Goal: Communication & Community: Answer question/provide support

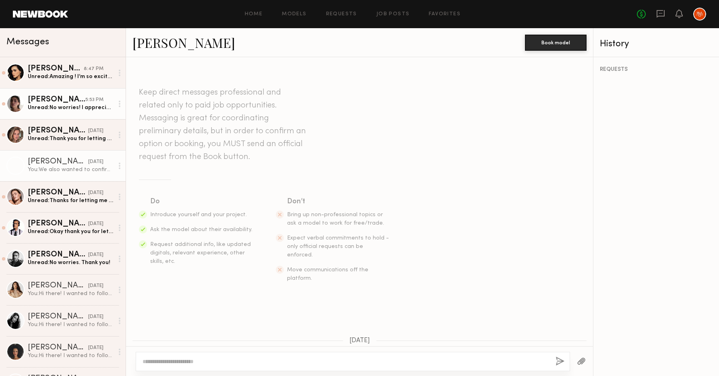
scroll to position [1218, 0]
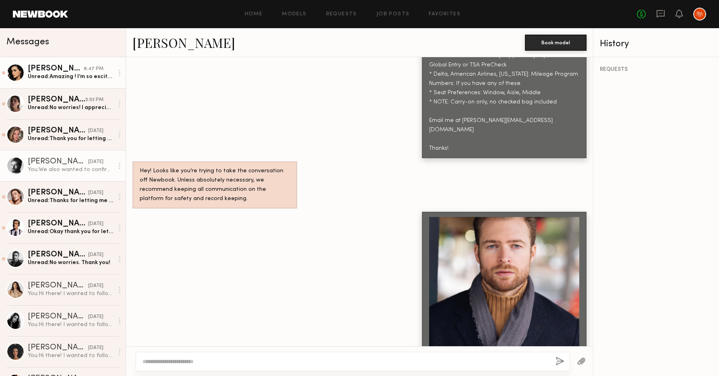
click at [68, 76] on div "Unread: Amazing ! I’m so excited to work with you all:) Sending email now" at bounding box center [71, 77] width 86 height 8
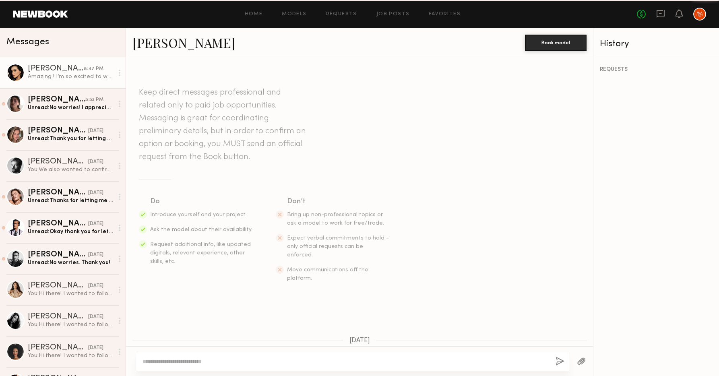
scroll to position [1038, 0]
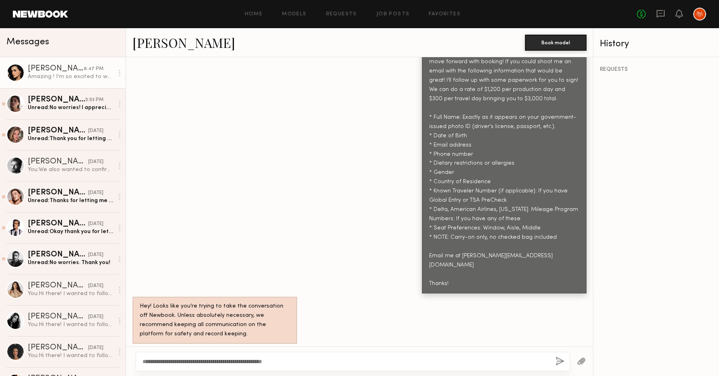
type textarea "**********"
click at [556, 363] on button "button" at bounding box center [560, 362] width 9 height 10
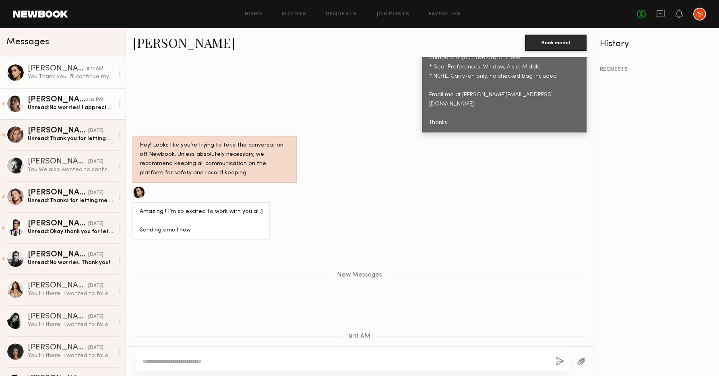
click at [74, 108] on div "Unread: No worries! I appreciate you getting back:)" at bounding box center [71, 108] width 86 height 8
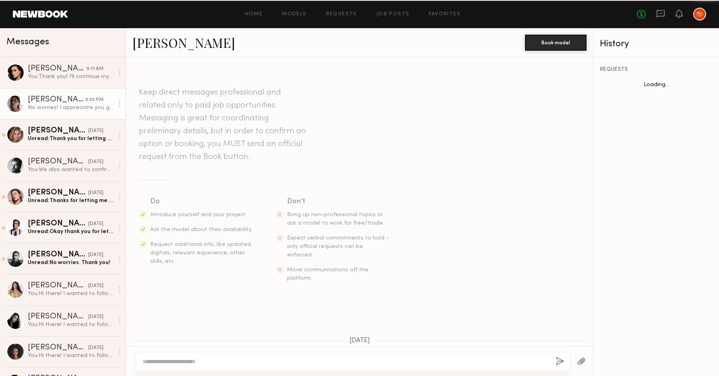
scroll to position [751, 0]
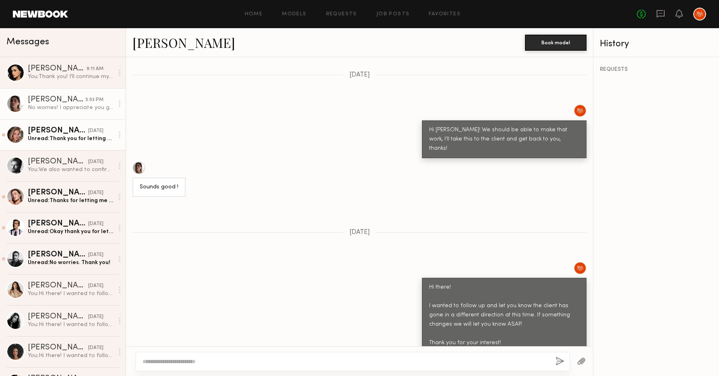
click at [68, 134] on div "[PERSON_NAME]" at bounding box center [58, 131] width 60 height 8
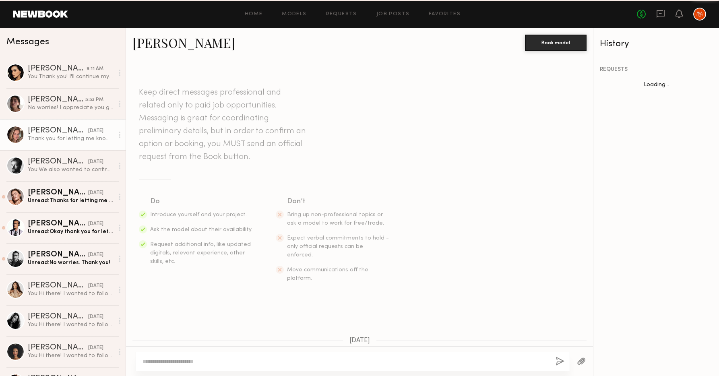
scroll to position [782, 0]
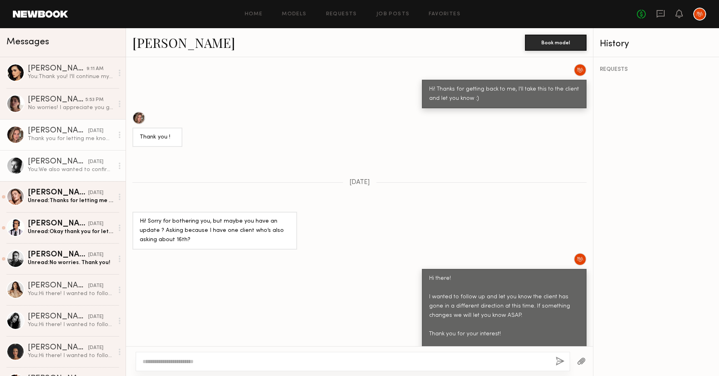
click at [54, 169] on div "You: We also wanted to confirm the client likes this beard length :)" at bounding box center [71, 170] width 86 height 8
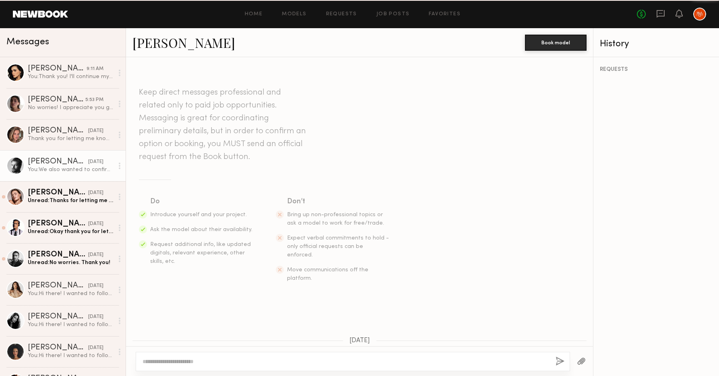
scroll to position [1218, 0]
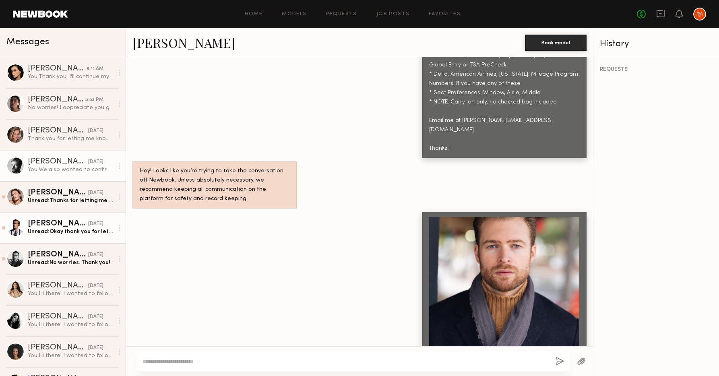
click at [65, 227] on div "[PERSON_NAME]" at bounding box center [58, 224] width 60 height 8
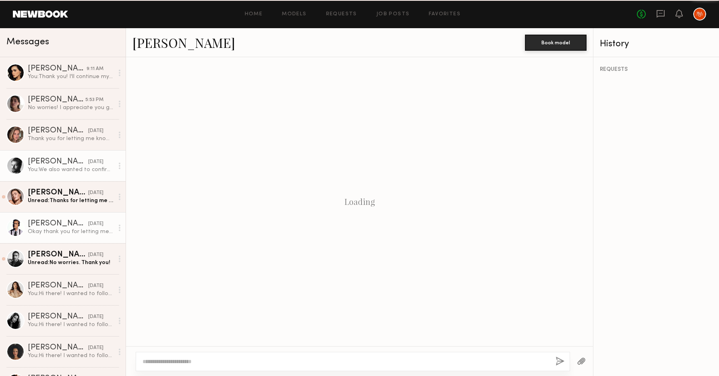
scroll to position [852, 0]
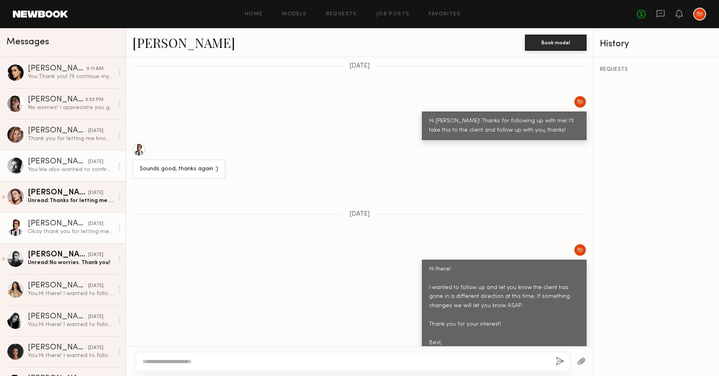
click at [59, 163] on div "[PERSON_NAME]" at bounding box center [58, 162] width 60 height 8
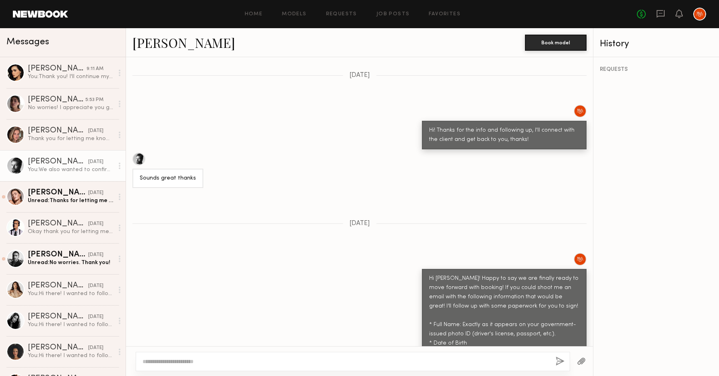
scroll to position [1218, 0]
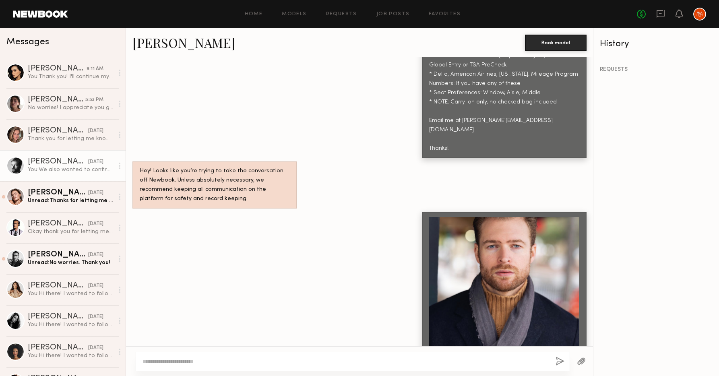
click at [246, 362] on textarea at bounding box center [346, 362] width 407 height 8
click at [287, 361] on textarea "**********" at bounding box center [346, 362] width 407 height 8
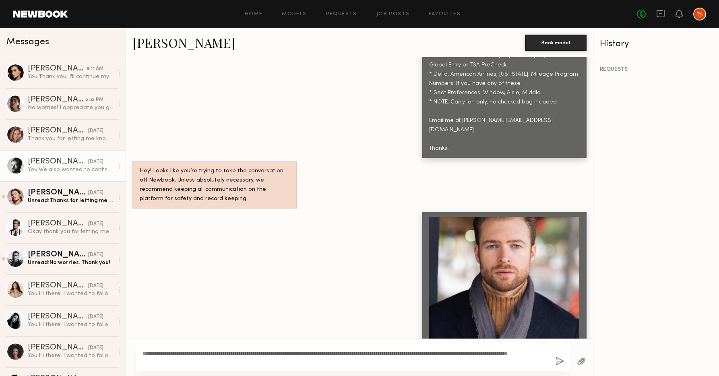
type textarea "**********"
click at [560, 361] on button "button" at bounding box center [560, 362] width 9 height 10
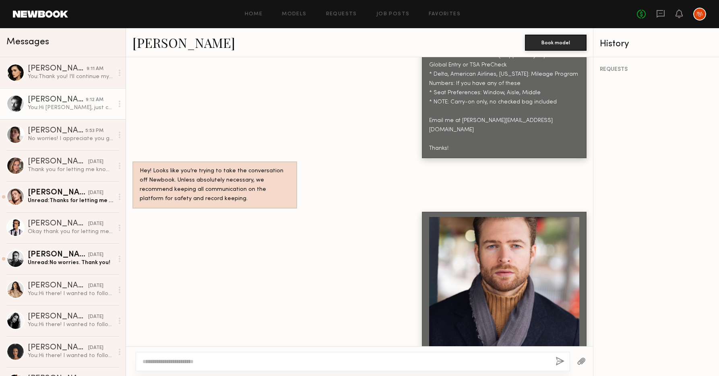
scroll to position [1391, 0]
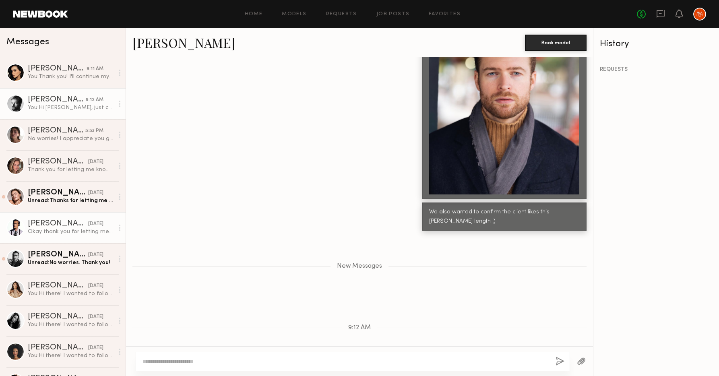
click at [53, 225] on div "[PERSON_NAME]" at bounding box center [58, 224] width 60 height 8
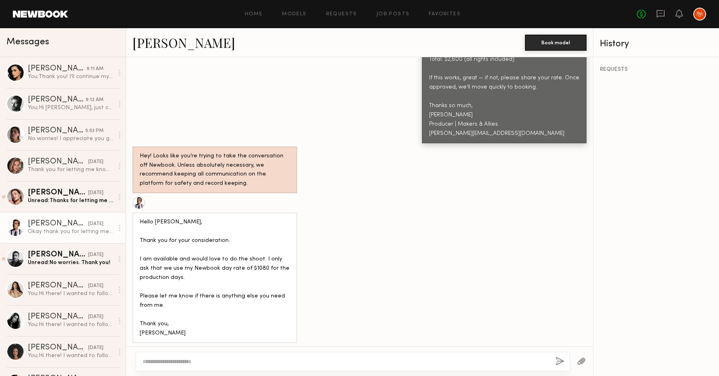
scroll to position [852, 0]
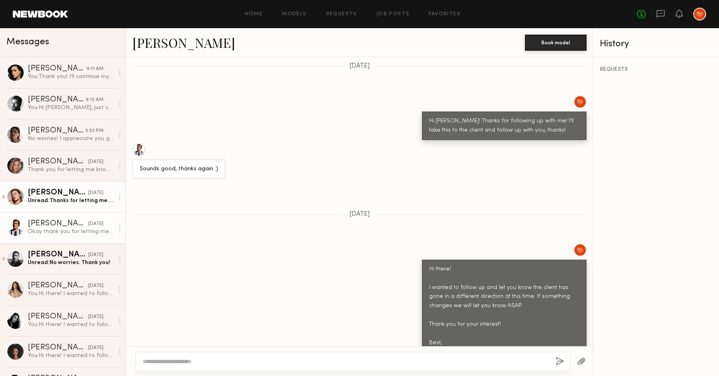
click at [54, 197] on div "Unread: Thanks for letting me know!" at bounding box center [71, 201] width 86 height 8
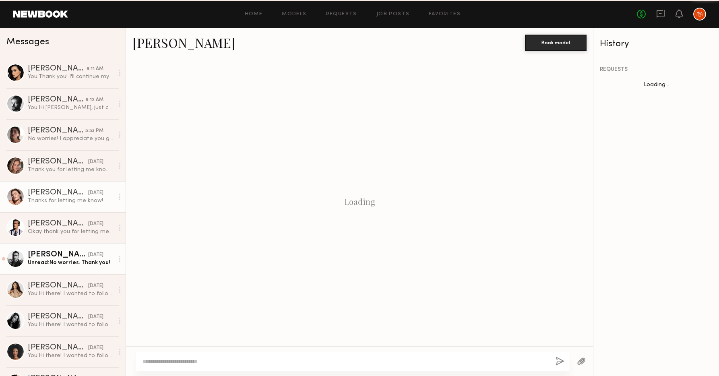
scroll to position [895, 0]
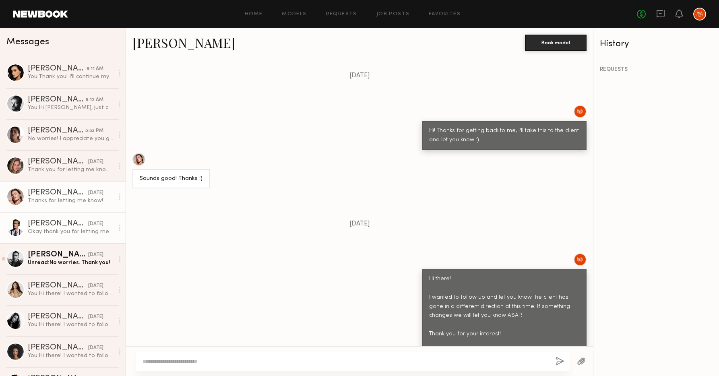
click at [42, 230] on div "Okay thank you for letting me know :)" at bounding box center [71, 232] width 86 height 8
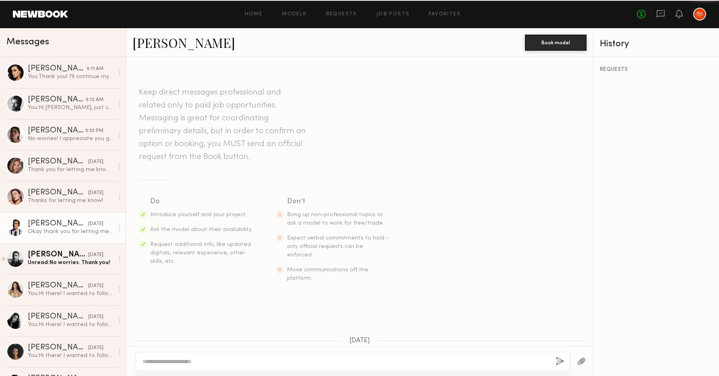
scroll to position [852, 0]
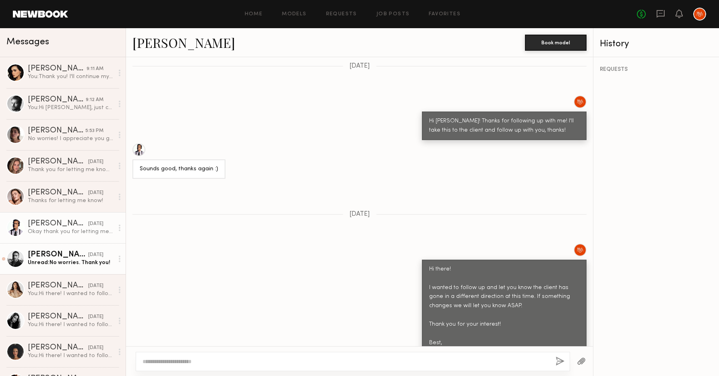
click at [48, 261] on div "Unread: No worries. Thank you!" at bounding box center [71, 263] width 86 height 8
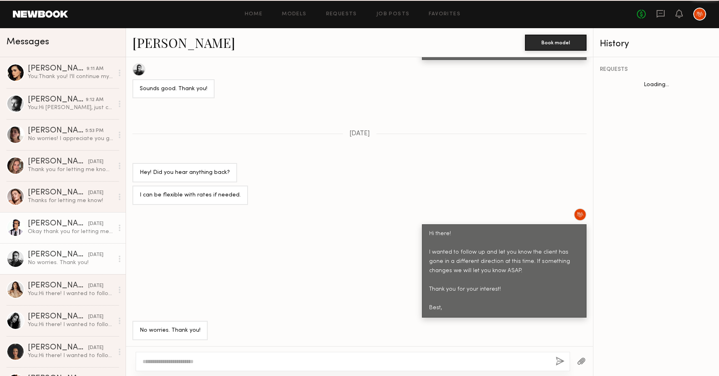
scroll to position [372, 0]
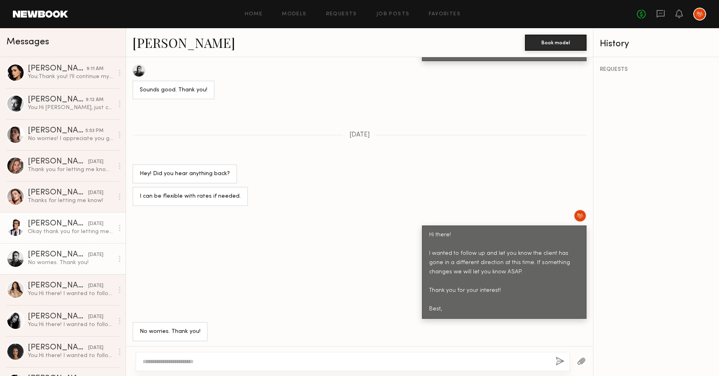
click at [56, 224] on div "[PERSON_NAME]" at bounding box center [58, 224] width 60 height 8
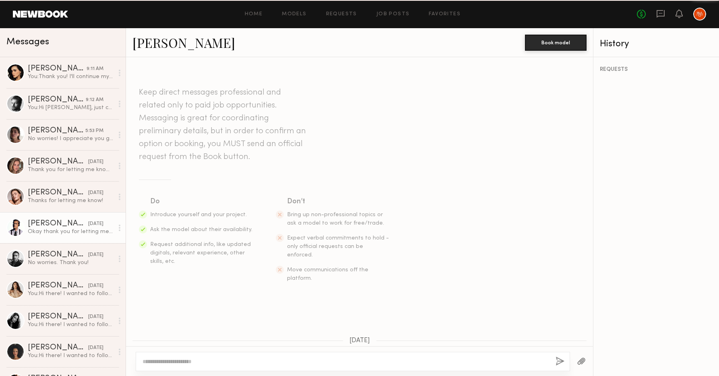
scroll to position [852, 0]
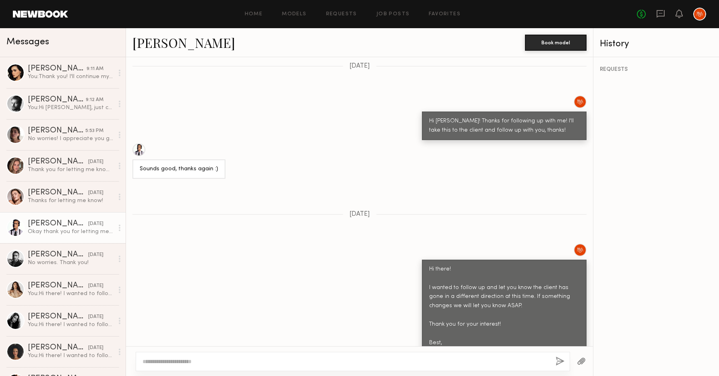
click at [146, 46] on link "[PERSON_NAME]" at bounding box center [183, 42] width 103 height 17
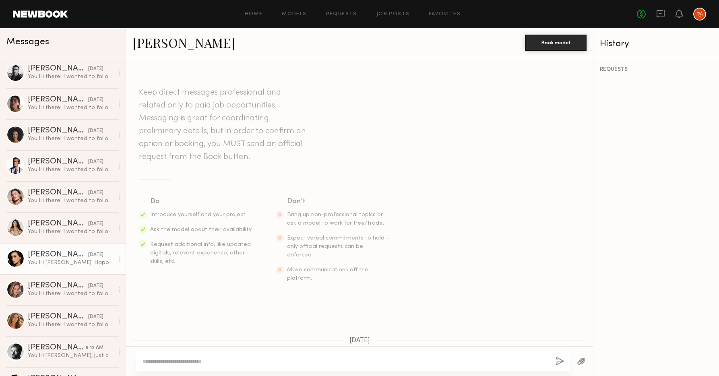
scroll to position [1099, 0]
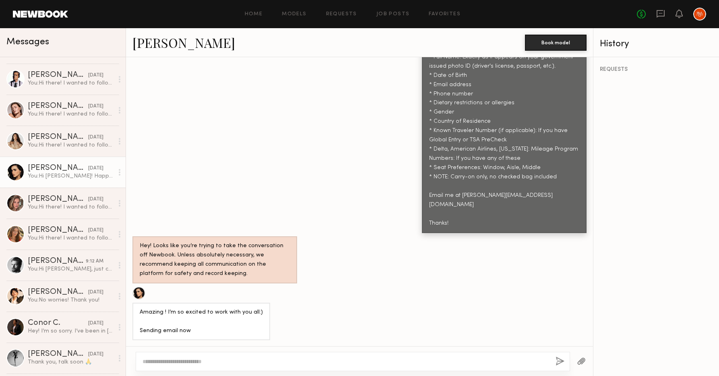
click at [164, 41] on link "[PERSON_NAME]" at bounding box center [183, 42] width 103 height 17
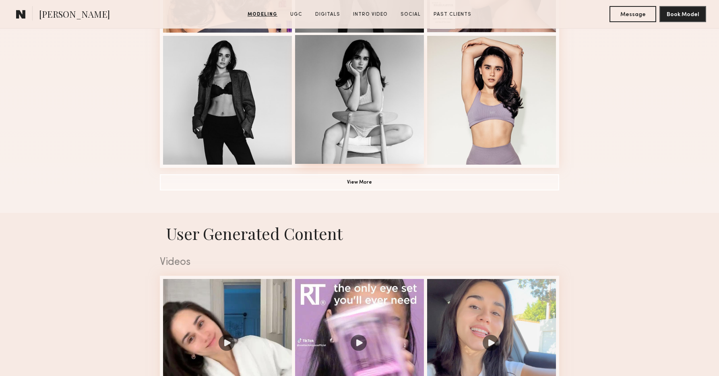
scroll to position [577, 0]
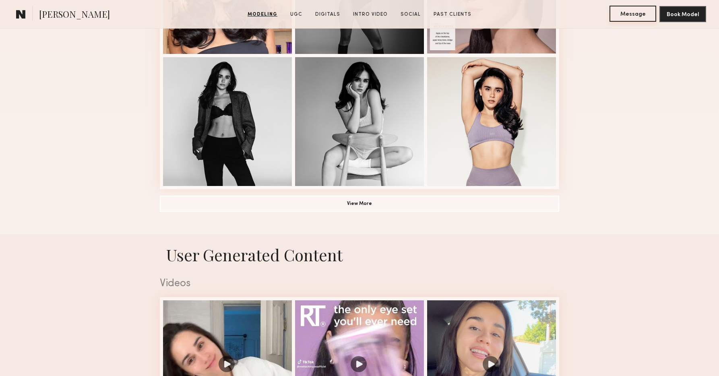
click at [630, 17] on button "Message" at bounding box center [633, 14] width 47 height 16
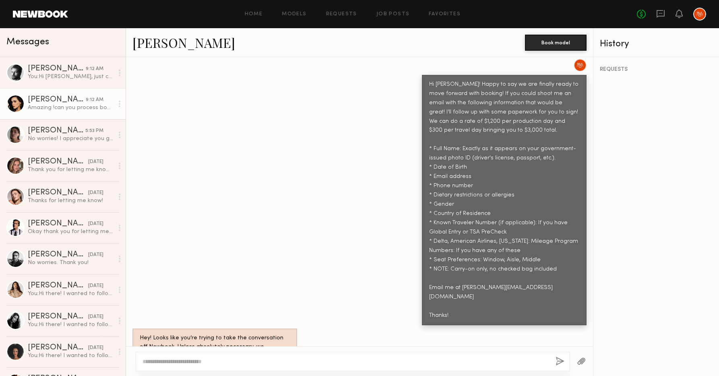
scroll to position [306, 0]
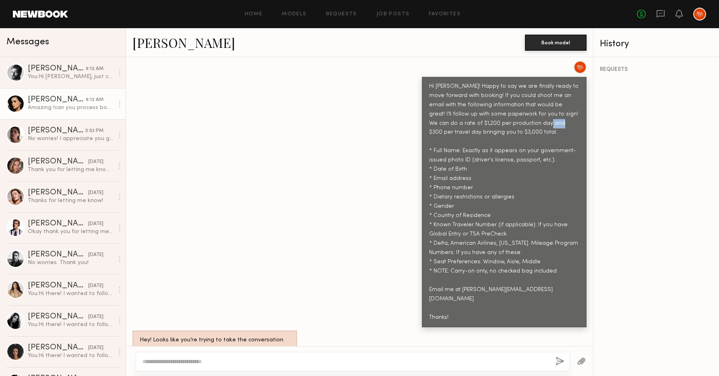
drag, startPoint x: 521, startPoint y: 123, endPoint x: 509, endPoint y: 123, distance: 12.5
click at [509, 123] on div "Hi Pricilla! Happy to say we are finally ready to move forward with booking! If…" at bounding box center [504, 202] width 150 height 240
click at [522, 122] on div "Hi Pricilla! Happy to say we are finally ready to move forward with booking! If…" at bounding box center [504, 202] width 150 height 240
drag, startPoint x: 522, startPoint y: 122, endPoint x: 459, endPoint y: 126, distance: 62.5
click at [459, 126] on div "Hi Pricilla! Happy to say we are finally ready to move forward with booking! If…" at bounding box center [504, 202] width 150 height 240
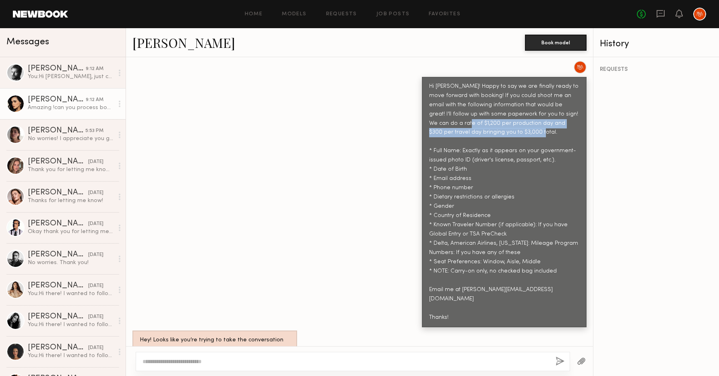
drag, startPoint x: 502, startPoint y: 132, endPoint x: 423, endPoint y: 123, distance: 79.1
click at [423, 123] on div "Hi Pricilla! Happy to say we are finally ready to move forward with booking! If…" at bounding box center [504, 202] width 165 height 250
copy div "$1,200 per production day and $300 per travel day bringing you to $3,000 total."
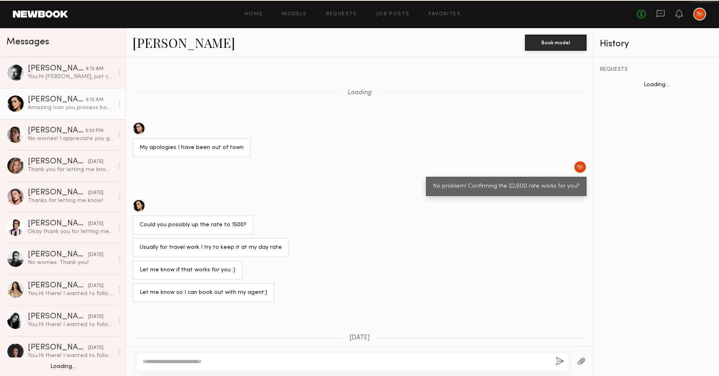
scroll to position [523, 0]
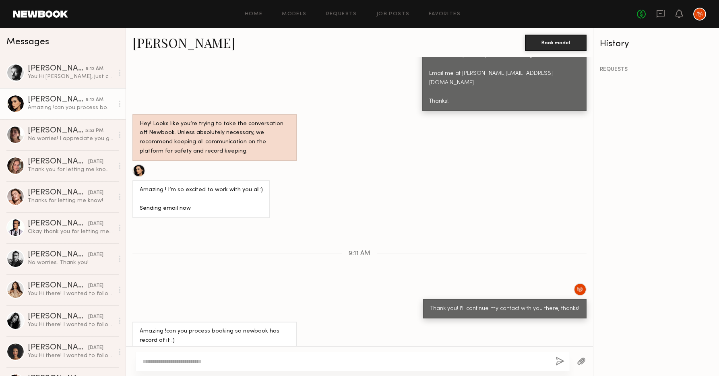
click at [68, 72] on div "[PERSON_NAME]" at bounding box center [57, 69] width 58 height 8
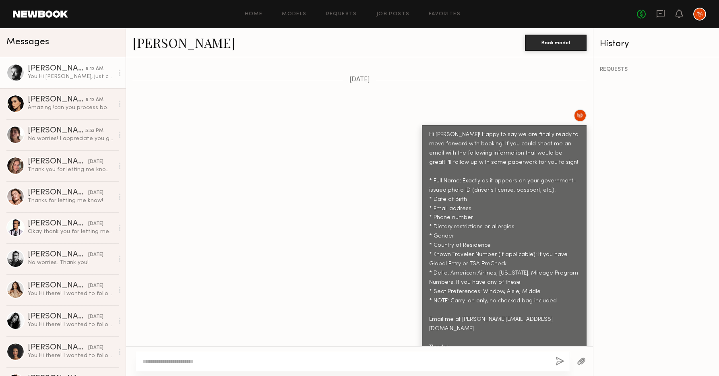
scroll to position [1330, 0]
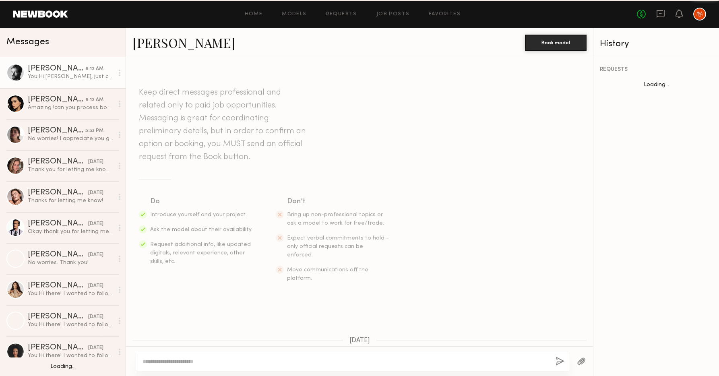
scroll to position [1330, 0]
